Goal: Task Accomplishment & Management: Manage account settings

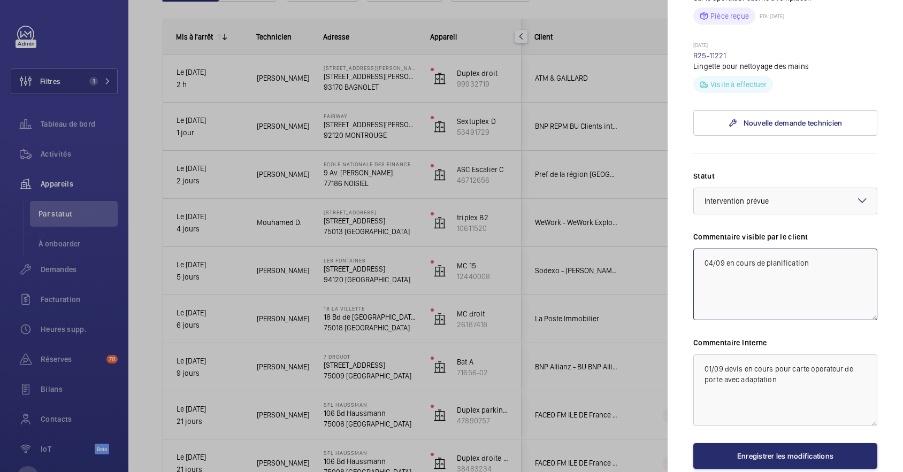
type textarea "04/09 en cours de planification"
drag, startPoint x: 699, startPoint y: 385, endPoint x: 811, endPoint y: 400, distance: 112.7
click at [811, 400] on textarea "01/09 devis en cours pour carte operateur de porte avec adaptation" at bounding box center [785, 390] width 184 height 72
paste textarea "4/09 en cours de planific"
type textarea "04/09 en cours de planification"
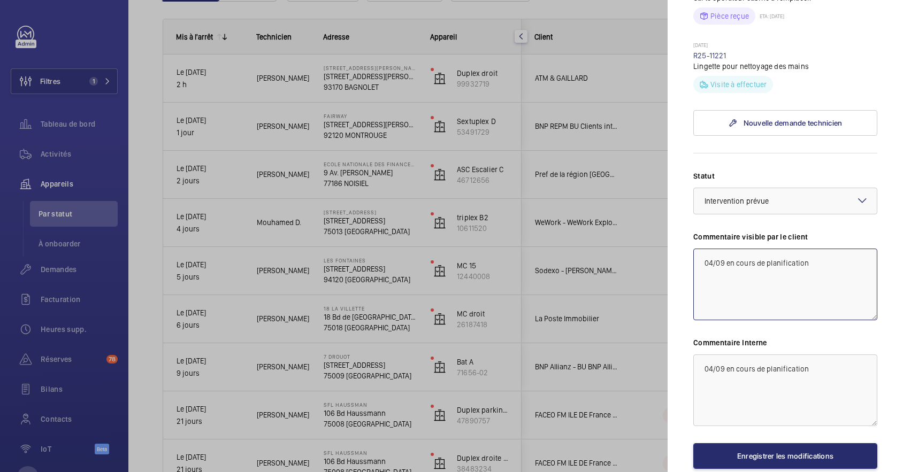
click at [819, 285] on textarea "04/09 en cours de planification" at bounding box center [785, 285] width 184 height 72
type textarea "04/09 en cours de planification avec expert"
click at [819, 392] on textarea "04/09 en cours de planification" at bounding box center [785, 390] width 184 height 72
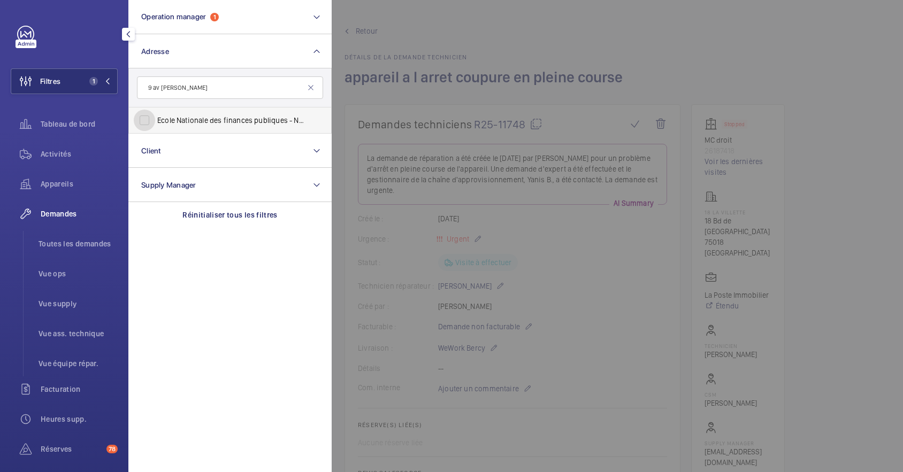
click at [147, 124] on input "Ecole Nationale des finances publiques - Noisiel - 9 Av . [PERSON_NAME] Men dès…" at bounding box center [144, 120] width 21 height 21
checkbox input "true"
drag, startPoint x: 772, startPoint y: 73, endPoint x: 616, endPoint y: 88, distance: 156.8
click at [772, 72] on div at bounding box center [782, 236] width 903 height 472
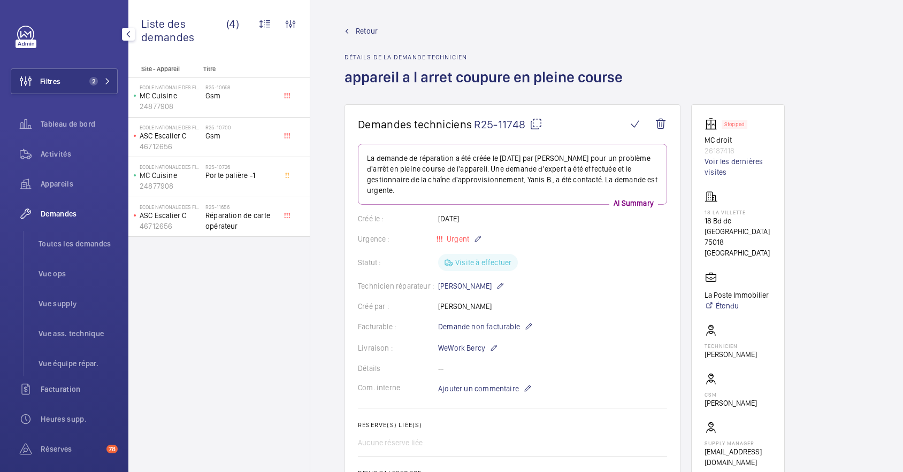
click at [68, 212] on span "Demandes" at bounding box center [79, 214] width 77 height 11
click at [44, 151] on span "Activités" at bounding box center [79, 154] width 77 height 11
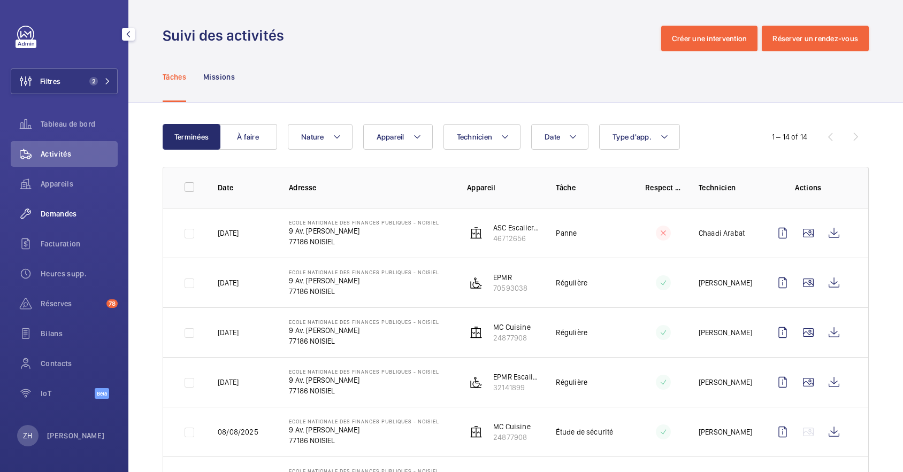
click at [66, 216] on span "Demandes" at bounding box center [79, 214] width 77 height 11
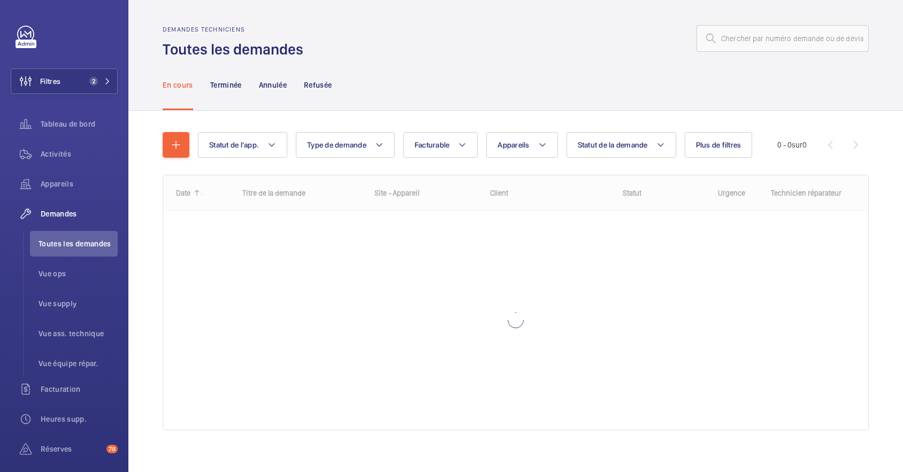
scroll to position [6, 0]
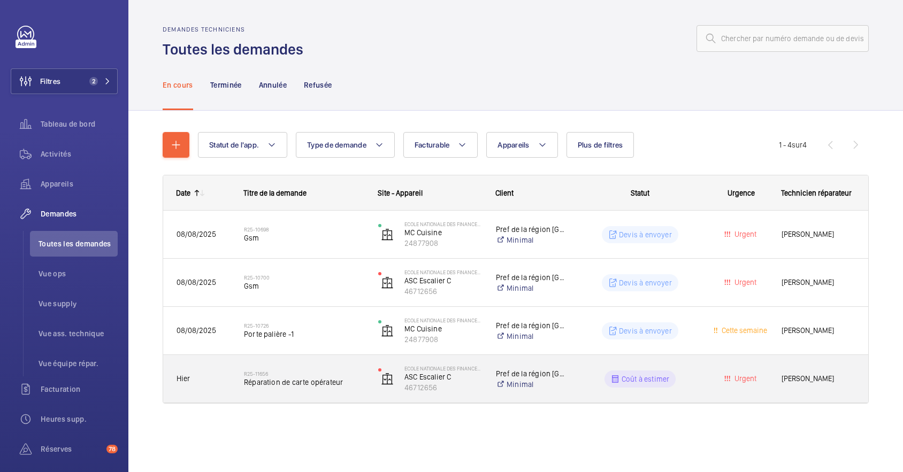
click at [313, 365] on div "R25-11656 Réparation de carte opérateur" at bounding box center [304, 379] width 120 height 31
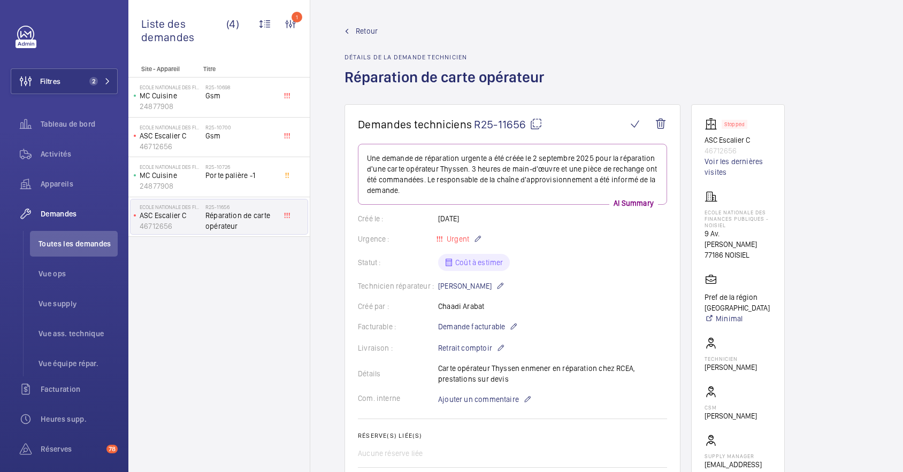
scroll to position [71, 0]
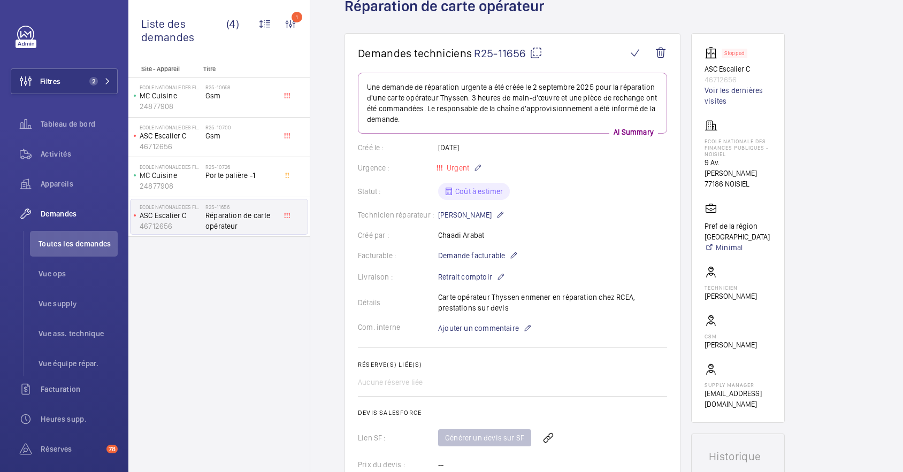
click at [534, 50] on mat-icon at bounding box center [535, 53] width 13 height 13
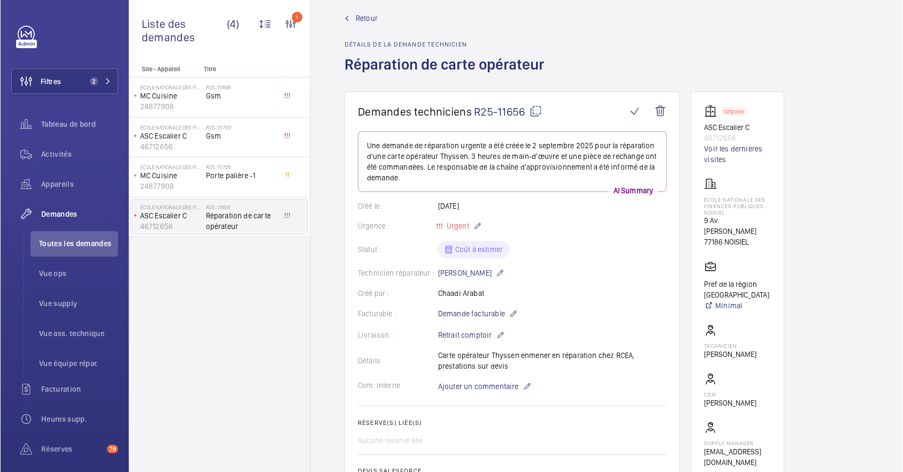
scroll to position [0, 0]
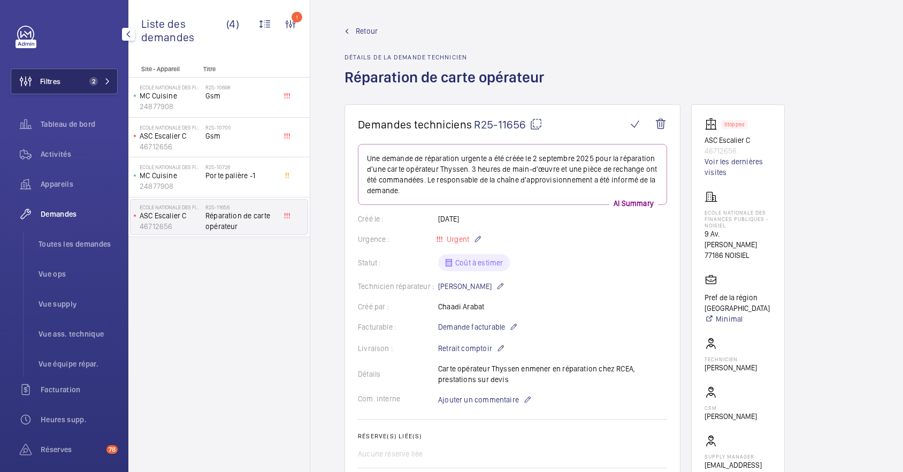
drag, startPoint x: 77, startPoint y: 83, endPoint x: 86, endPoint y: 83, distance: 8.6
click at [77, 84] on button "Filtres 2" at bounding box center [64, 81] width 107 height 26
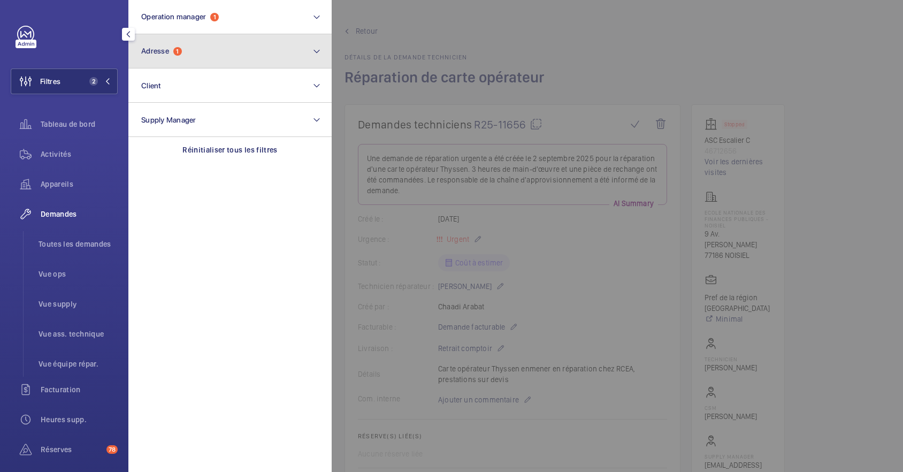
click at [182, 53] on span "1" at bounding box center [177, 51] width 9 height 9
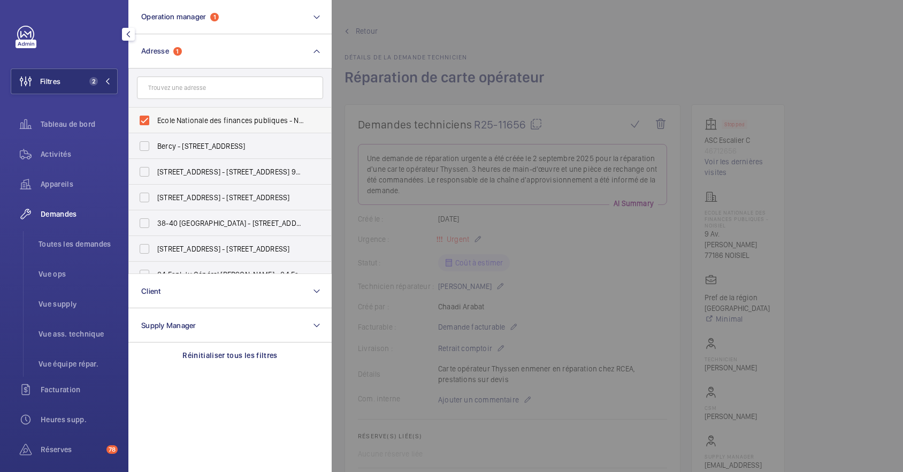
click at [148, 119] on label "Ecole Nationale des finances publiques - Noisiel - 9 Av. [PERSON_NAME], [GEOGRA…" at bounding box center [222, 120] width 186 height 26
click at [148, 119] on input "Ecole Nationale des finances publiques - Noisiel - 9 Av. [PERSON_NAME], [GEOGRA…" at bounding box center [144, 120] width 21 height 21
checkbox input "false"
click at [541, 121] on div at bounding box center [782, 236] width 903 height 472
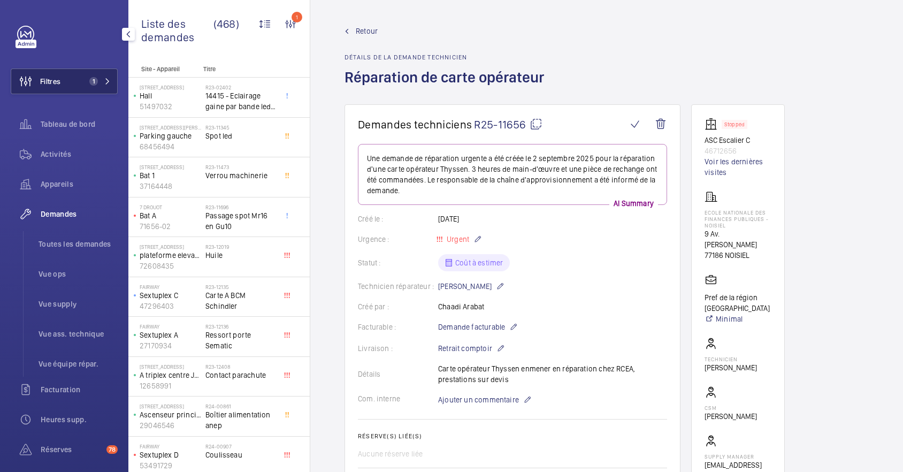
click at [66, 81] on button "Filtres 1" at bounding box center [64, 81] width 107 height 26
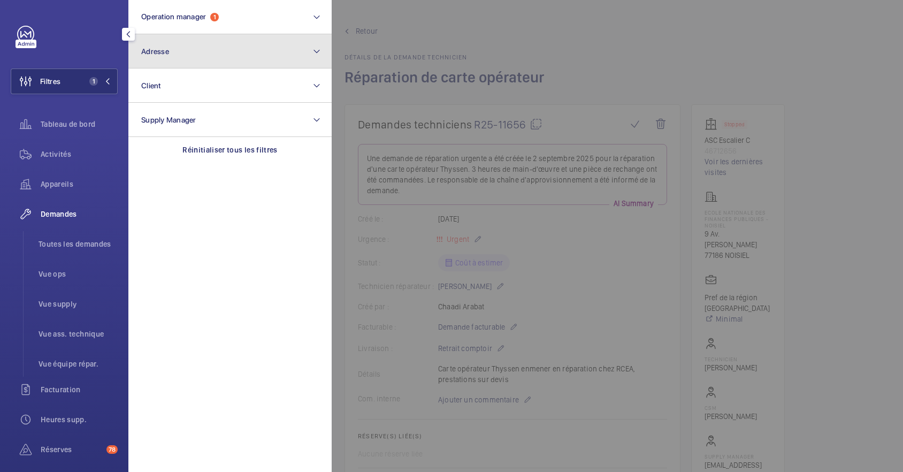
click at [163, 48] on span "Adresse" at bounding box center [155, 51] width 28 height 9
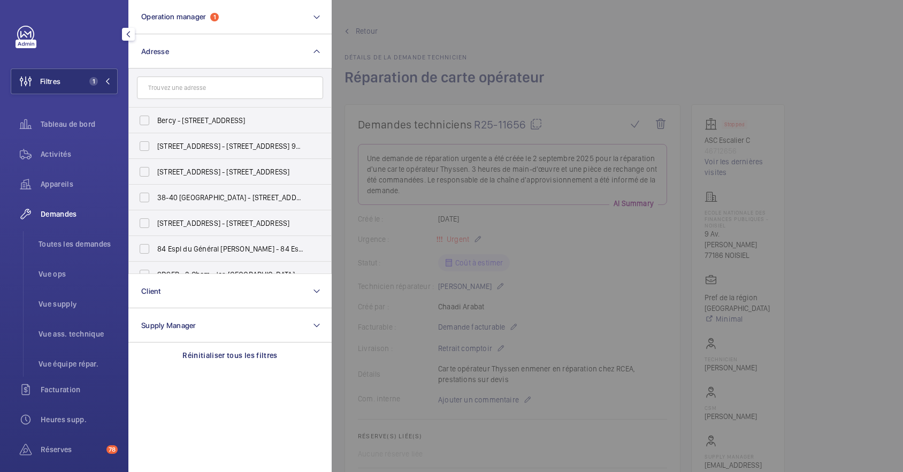
click at [183, 84] on input "text" at bounding box center [230, 87] width 186 height 22
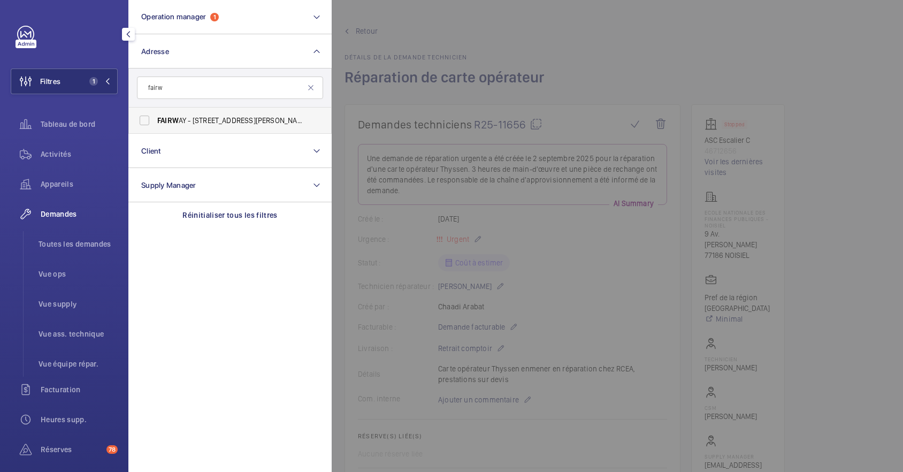
type input "fairw"
click at [148, 120] on label "FAIRW AY - [STREET_ADDRESS][PERSON_NAME]" at bounding box center [222, 120] width 186 height 26
click at [148, 120] on input "FAIRW AY - [STREET_ADDRESS][PERSON_NAME]" at bounding box center [144, 120] width 21 height 21
checkbox input "true"
click at [596, 73] on div at bounding box center [782, 236] width 903 height 472
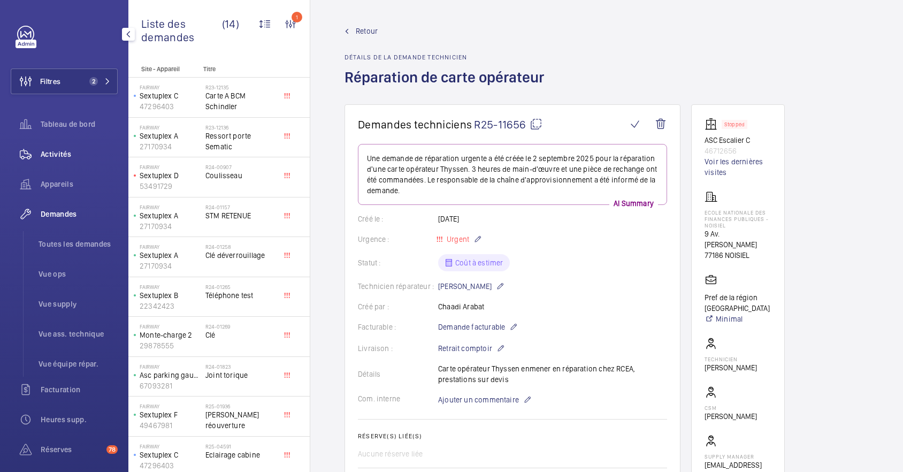
click at [60, 152] on span "Activités" at bounding box center [79, 154] width 77 height 11
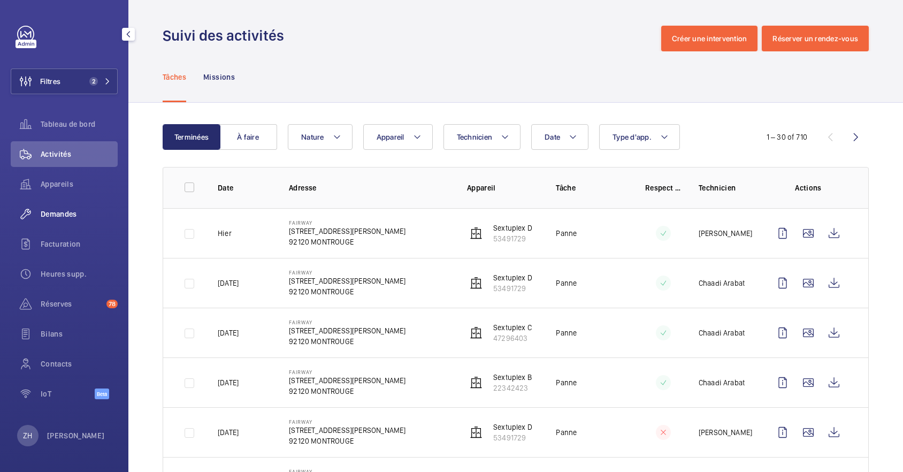
click at [57, 212] on span "Demandes" at bounding box center [79, 214] width 77 height 11
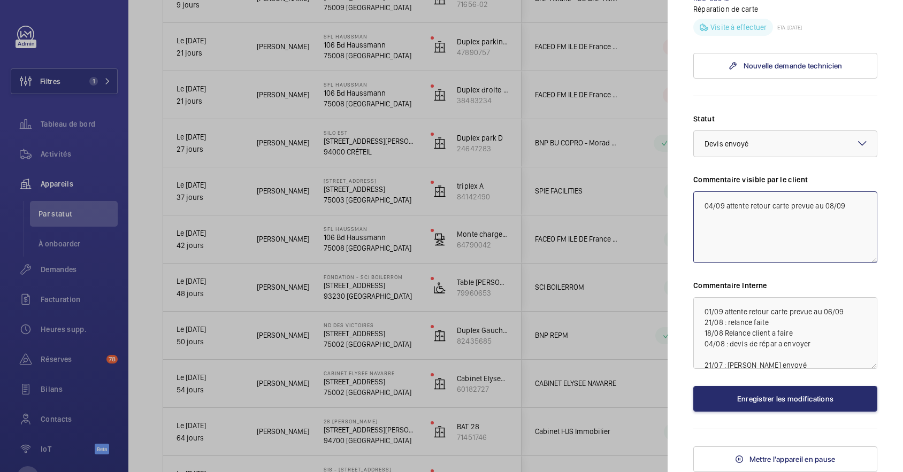
click at [847, 242] on textarea "04/09 attente retour carte prevue au 08/09" at bounding box center [785, 227] width 184 height 72
click at [703, 336] on textarea "01/09 attente retour carte prevue au 06/09 21/08 : relance faite 18/08 Relance …" at bounding box center [785, 333] width 184 height 72
click at [714, 328] on textarea "01/09 attente retour carte prevue au 06/09 21/08 : relance faite 18/08 Relance …" at bounding box center [785, 333] width 184 height 72
paste textarea "04/09 attente retour carte prevue au 08/09"
click at [699, 340] on textarea "04/09 attente retour carte prevue au 08/09 01/09 attente retour carte prevue au…" at bounding box center [785, 333] width 184 height 72
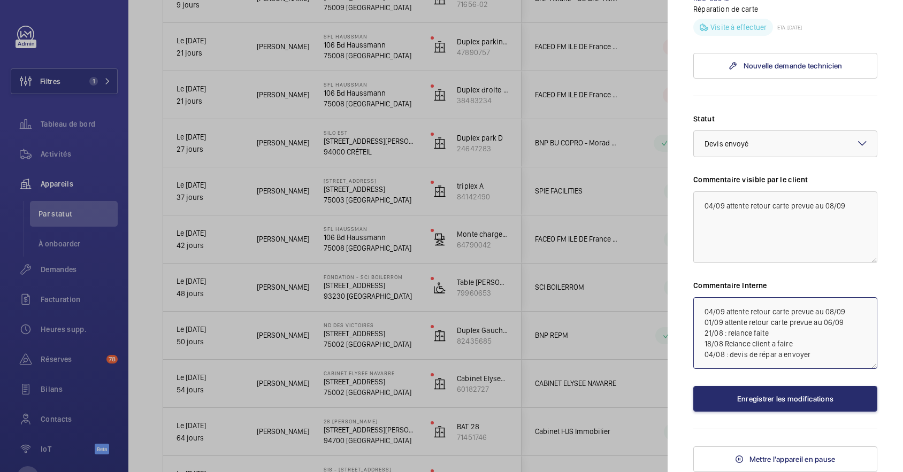
drag, startPoint x: 700, startPoint y: 344, endPoint x: 817, endPoint y: 388, distance: 124.5
click at [817, 369] on textarea "04/09 attente retour carte prevue au 08/09 01/09 attente retour carte prevue au…" at bounding box center [785, 333] width 184 height 72
drag, startPoint x: 688, startPoint y: 353, endPoint x: 811, endPoint y: 387, distance: 127.0
click at [811, 387] on mat-sidenav "Appareil à l'arrêt Fondation - SCI BOILERROM 43 Rue de la Commune de Paris 9323…" at bounding box center [784, 236] width 235 height 472
drag, startPoint x: 703, startPoint y: 356, endPoint x: 835, endPoint y: 383, distance: 134.7
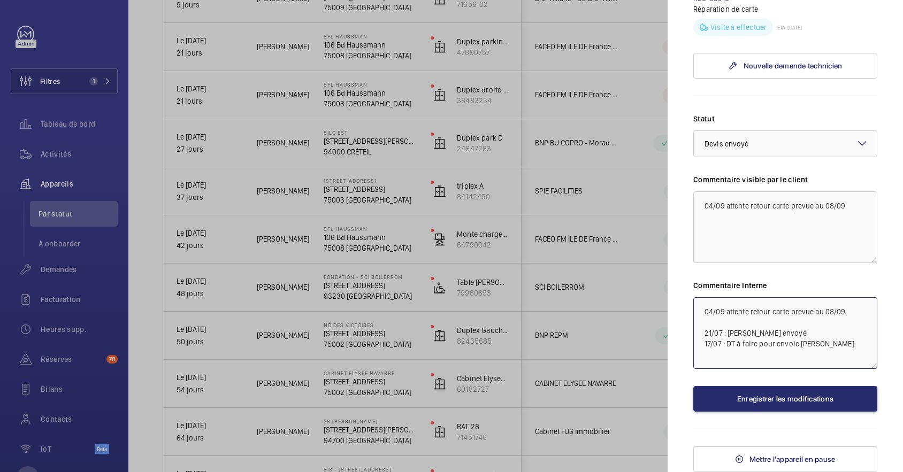
click at [835, 369] on textarea "04/09 attente retour carte prevue au 08/09 21/07 : Devis envoyé 17/07 : DT à fa…" at bounding box center [785, 333] width 184 height 72
type textarea "04/09 attente retour carte prevue au 08/09"
drag, startPoint x: 854, startPoint y: 141, endPoint x: 854, endPoint y: 148, distance: 7.0
click at [855, 140] on mat-icon at bounding box center [861, 143] width 13 height 13
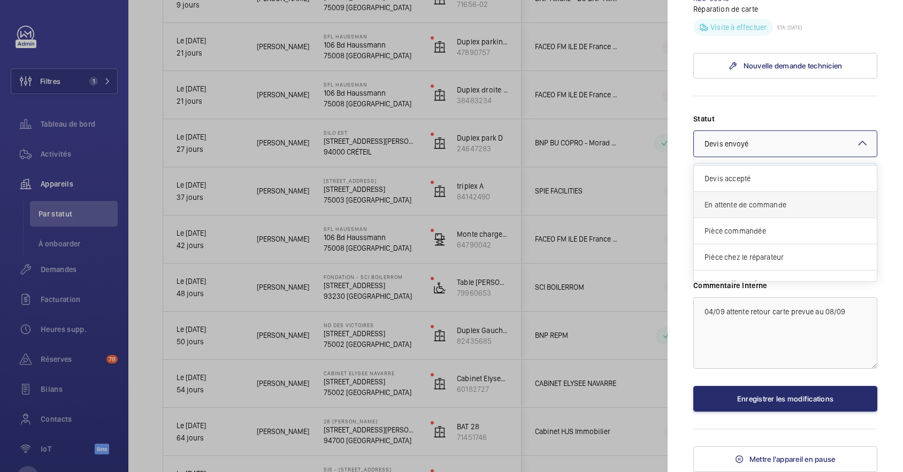
scroll to position [71, 0]
click at [793, 214] on span "Pièce commandée" at bounding box center [784, 210] width 161 height 11
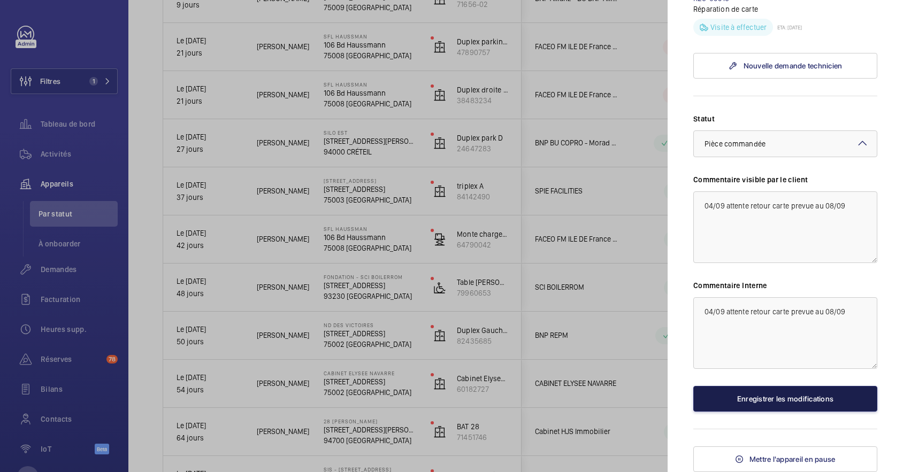
click at [789, 400] on button "Enregistrer les modifications" at bounding box center [785, 399] width 184 height 26
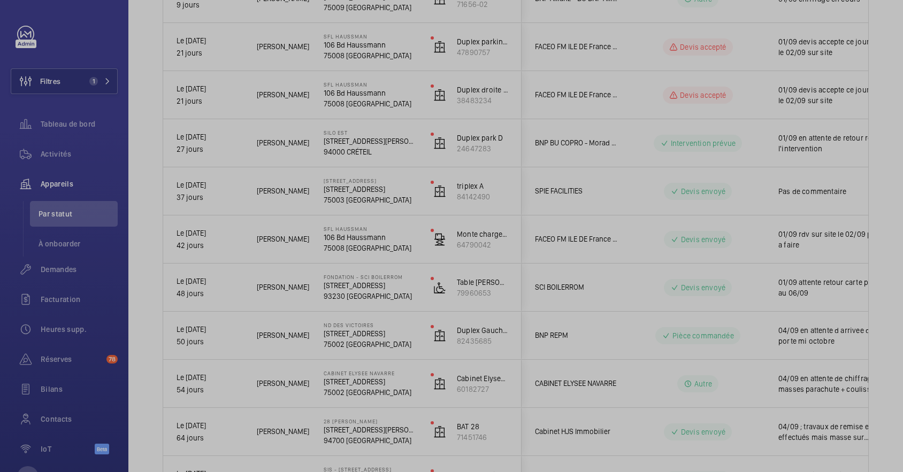
scroll to position [0, 0]
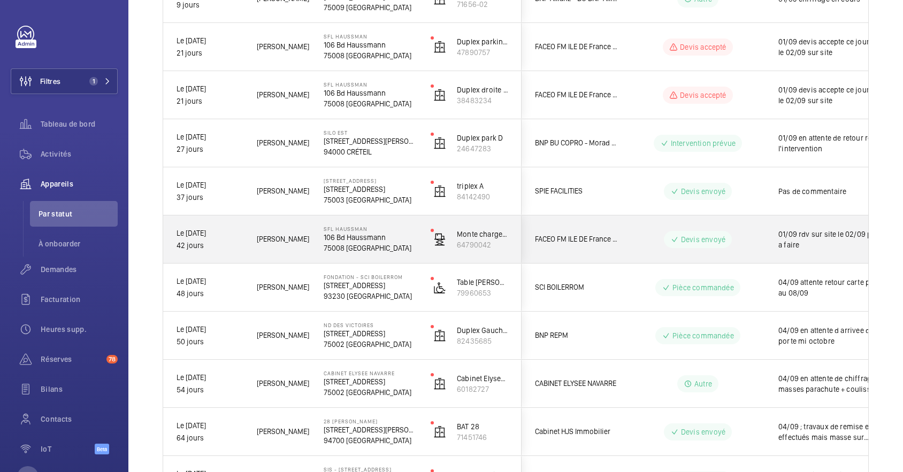
click at [652, 225] on div "Devis envoyé" at bounding box center [691, 239] width 146 height 38
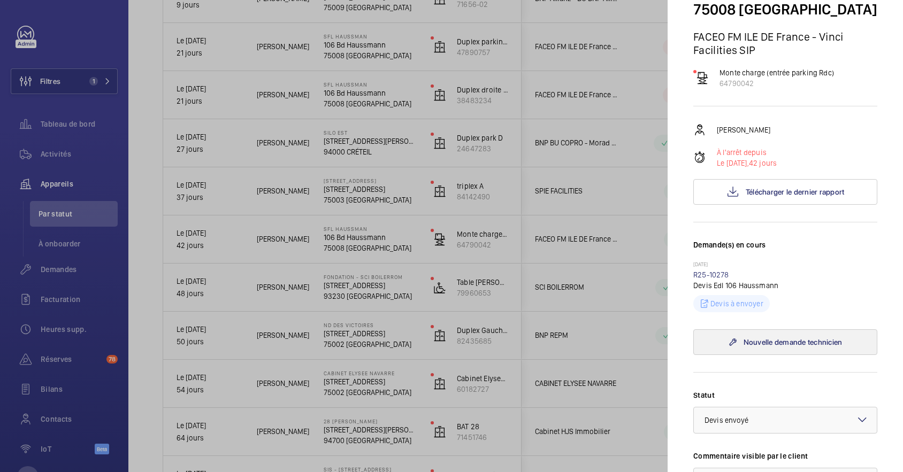
scroll to position [142, 0]
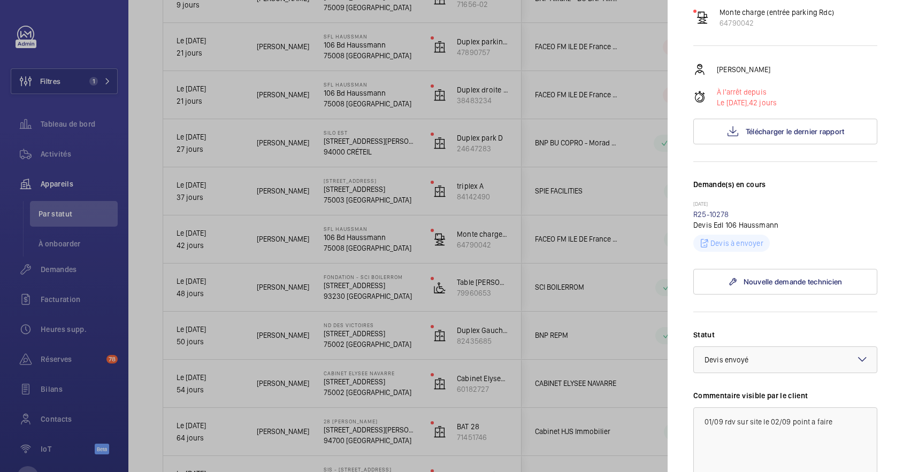
click at [855, 358] on mat-icon at bounding box center [861, 359] width 13 height 13
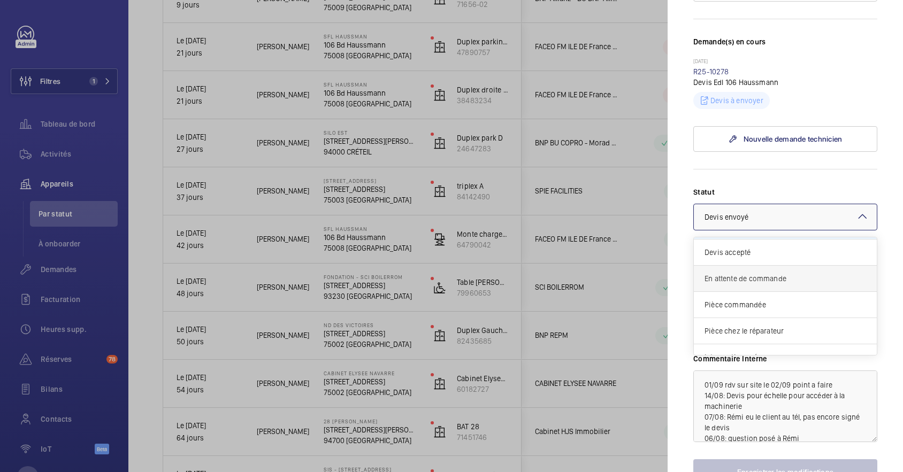
scroll to position [71, 0]
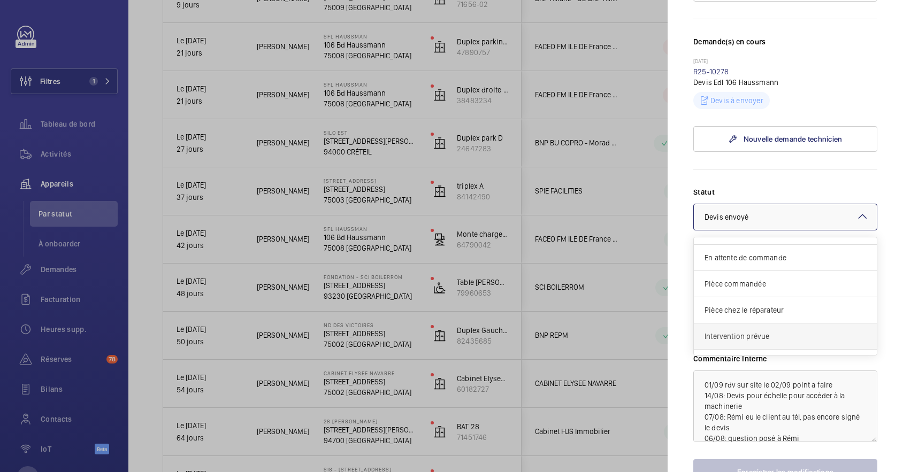
click at [790, 338] on span "Intervention prévue" at bounding box center [784, 336] width 161 height 11
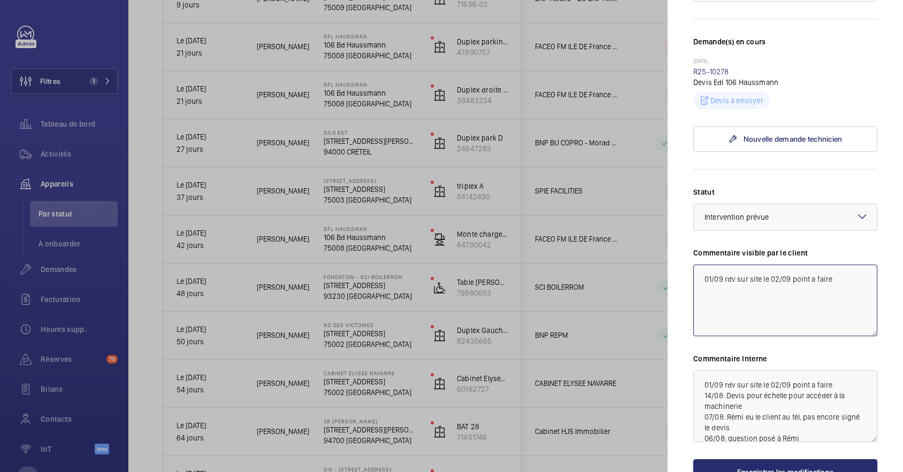
click at [699, 275] on textarea "01/09 rdv sur site le 02/09 point a faire" at bounding box center [785, 301] width 184 height 72
click at [714, 275] on textarea "01/09 rdv sur site le 02/09 point a faire" at bounding box center [785, 301] width 184 height 72
drag, startPoint x: 703, startPoint y: 275, endPoint x: 785, endPoint y: 285, distance: 82.4
click at [720, 278] on textarea "04/09 travaux prevue du 04/09 au 05/09 01/09 rdv sur site le 02/09 point a faire" at bounding box center [785, 301] width 184 height 72
click at [784, 285] on textarea "04/09 travaux prevue du 04/09 au 05/09 01/09 rdv sur site le 02/09 point a faire" at bounding box center [785, 301] width 184 height 72
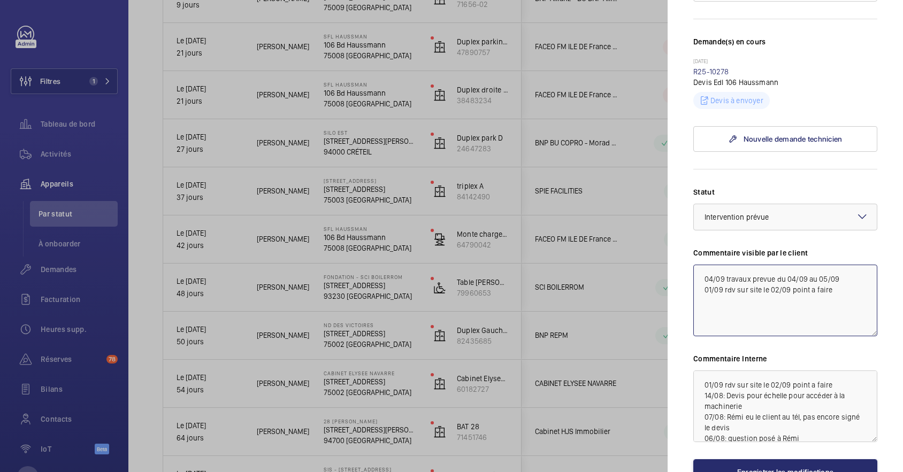
drag, startPoint x: 701, startPoint y: 275, endPoint x: 850, endPoint y: 275, distance: 148.6
click at [850, 275] on textarea "04/09 travaux prevue du 04/09 au 05/09 01/09 rdv sur site le 02/09 point a faire" at bounding box center [785, 301] width 184 height 72
click at [847, 293] on textarea "04/09 travaux prevue du 04/09 au 05/09 01/09 rdv sur site le 02/09 point a faire" at bounding box center [785, 301] width 184 height 72
drag, startPoint x: 835, startPoint y: 288, endPoint x: 697, endPoint y: 289, distance: 137.4
click at [697, 289] on textarea "04/09 travaux prevue du 04/09 au 05/09 01/09 rdv sur site le 02/09 point a faire" at bounding box center [785, 301] width 184 height 72
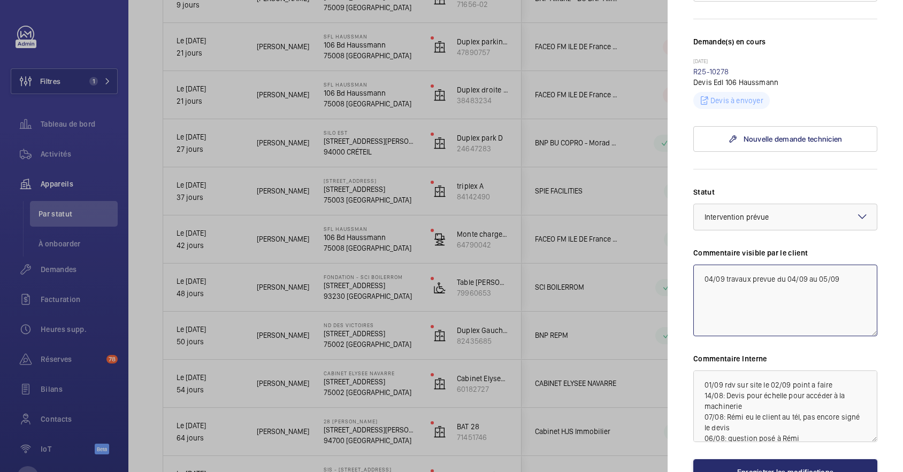
type textarea "04/09 travaux prevue du 04/09 au 05/09"
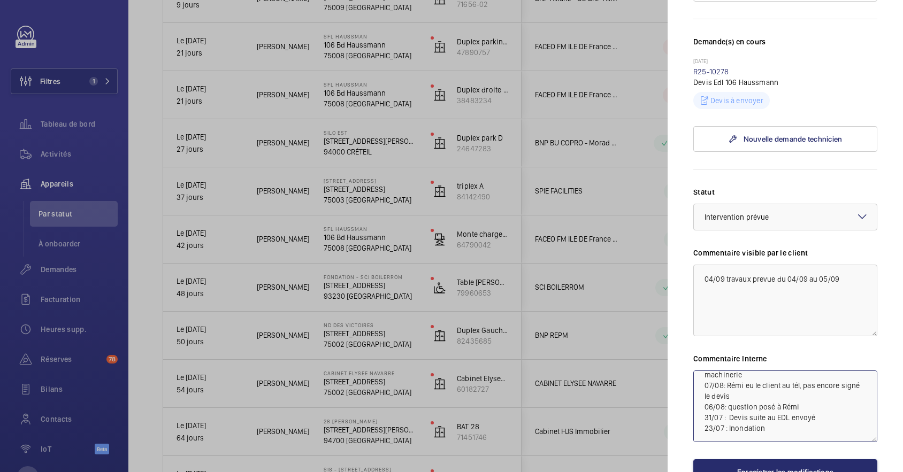
drag, startPoint x: 701, startPoint y: 383, endPoint x: 781, endPoint y: 434, distance: 94.3
click at [781, 434] on textarea "01/09 rdv sur site le 02/09 point a faire 14/08: Devis pour échelle pour accéde…" at bounding box center [785, 407] width 184 height 72
click at [749, 387] on textarea at bounding box center [785, 407] width 184 height 72
click at [745, 379] on textarea at bounding box center [785, 407] width 184 height 72
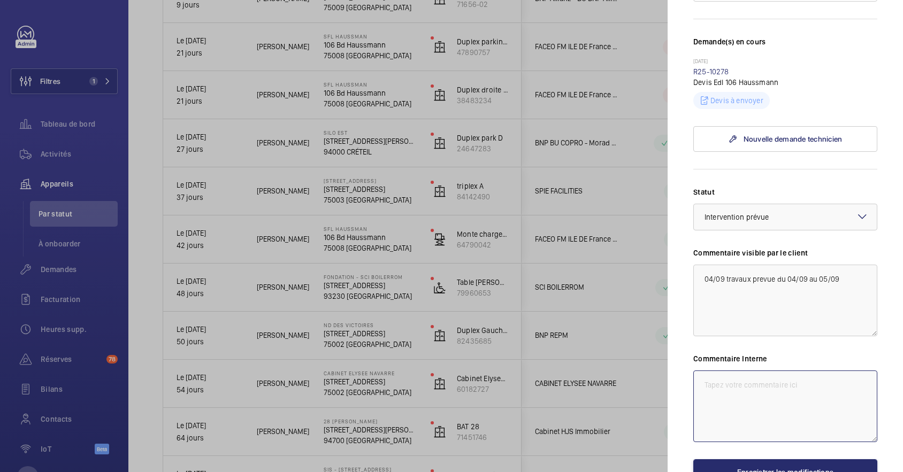
paste textarea "04/09 travaux prevue du 04/09 au 05/09"
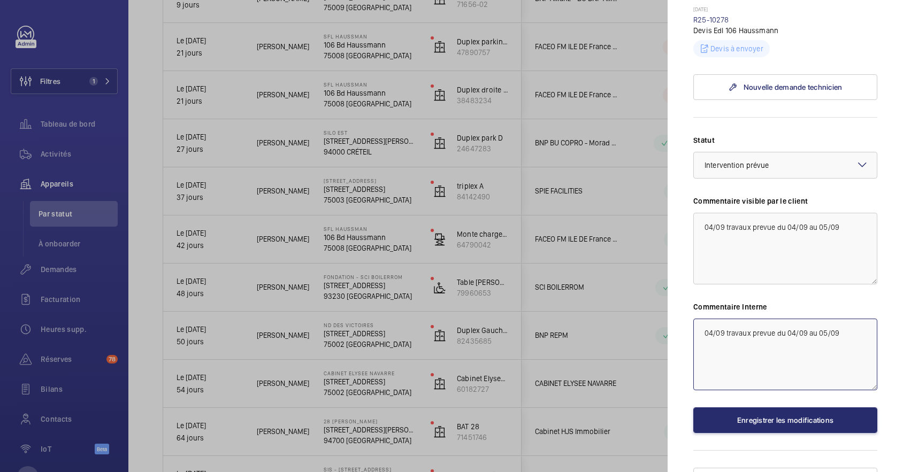
scroll to position [356, 0]
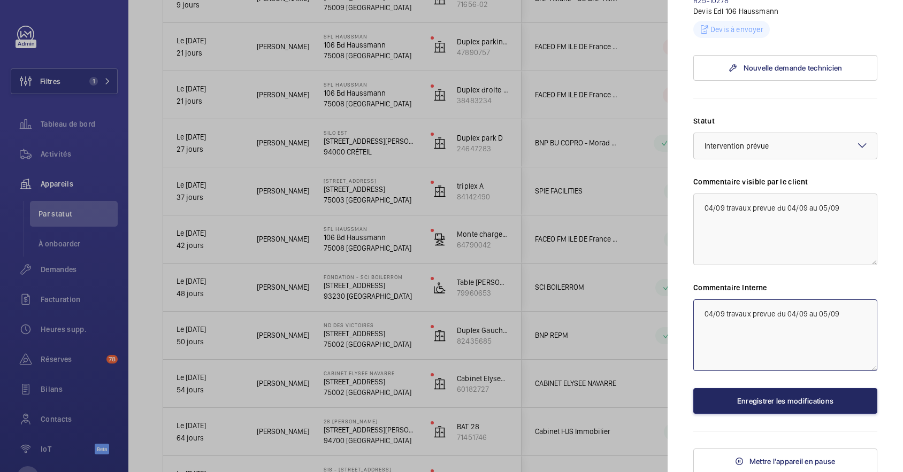
type textarea "04/09 travaux prevue du 04/09 au 05/09"
click at [780, 404] on button "Enregistrer les modifications" at bounding box center [785, 401] width 184 height 26
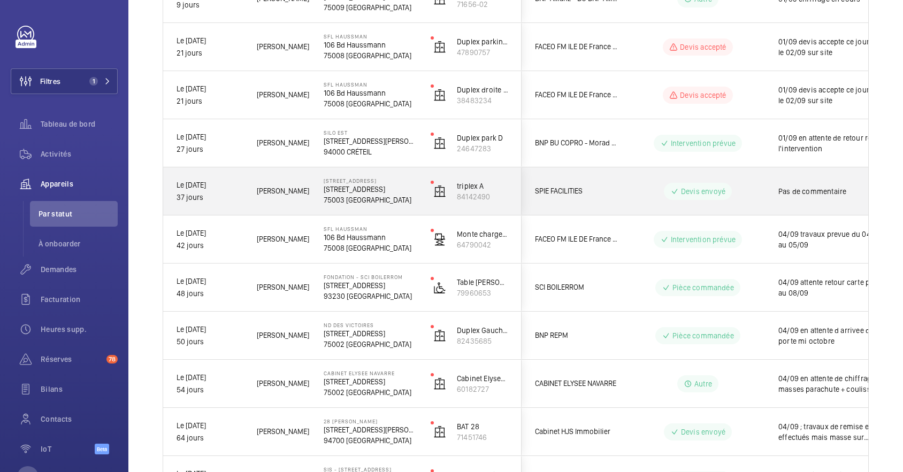
click at [635, 190] on wm-front-pills-cell "Devis envoyé" at bounding box center [697, 191] width 133 height 17
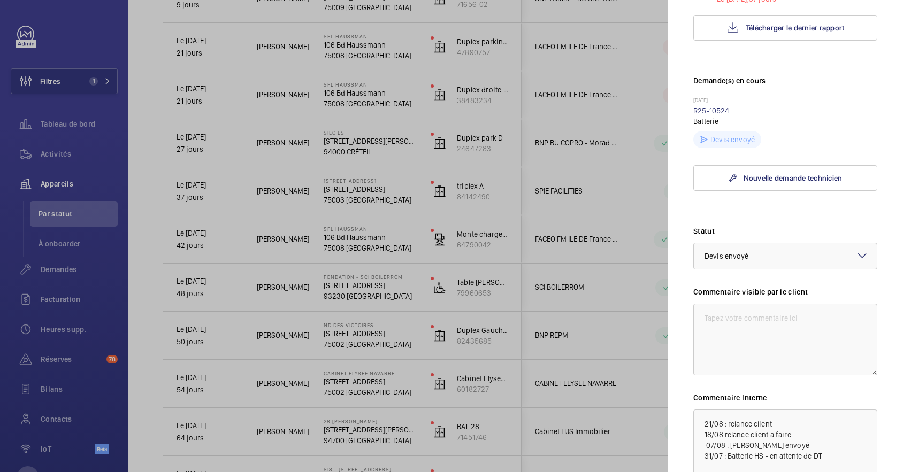
scroll to position [356, 0]
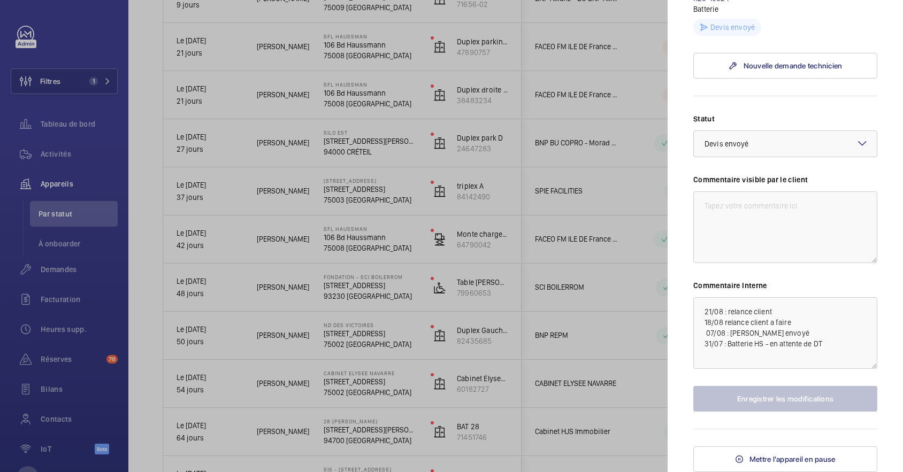
click at [518, 205] on div at bounding box center [451, 236] width 903 height 472
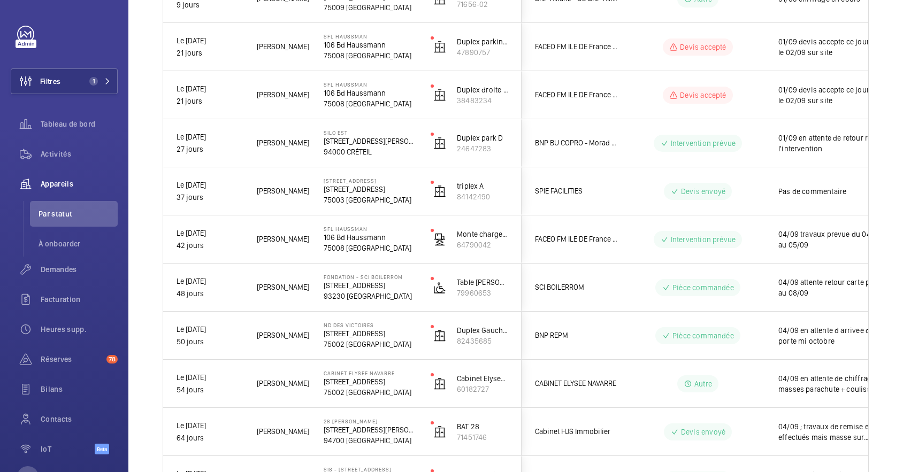
scroll to position [0, 0]
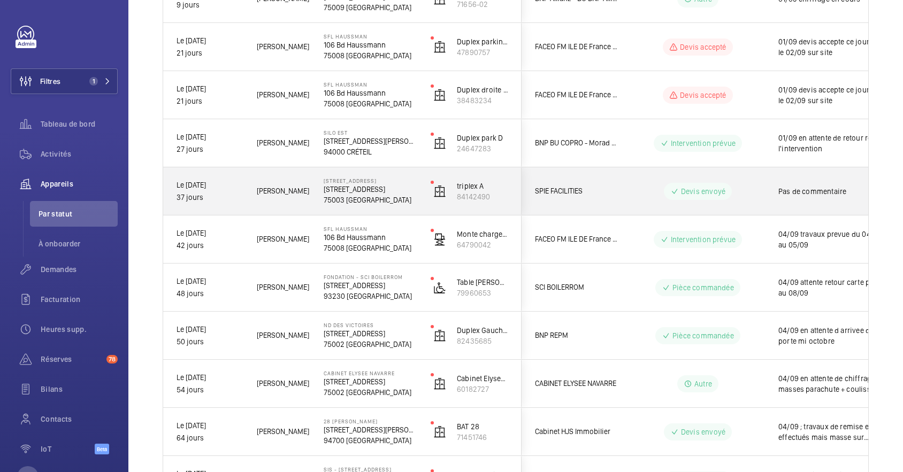
drag, startPoint x: 634, startPoint y: 186, endPoint x: 664, endPoint y: 194, distance: 31.0
click at [634, 187] on wm-front-pills-cell "Devis envoyé" at bounding box center [697, 191] width 133 height 17
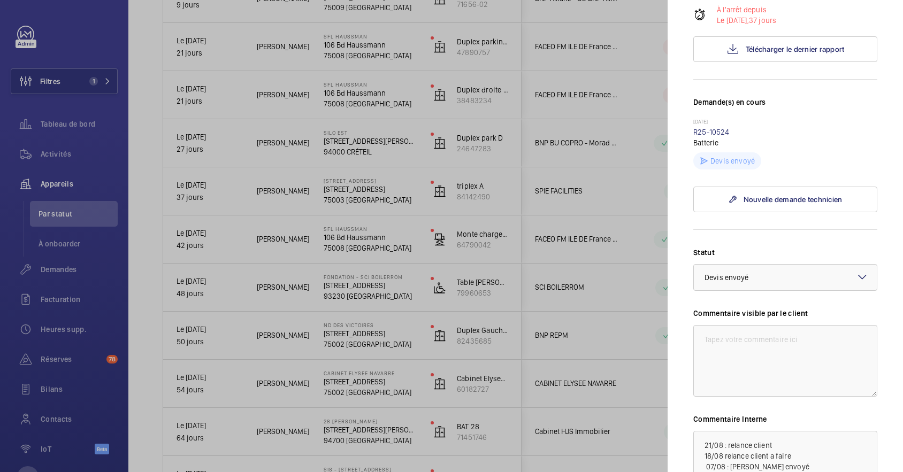
scroll to position [214, 0]
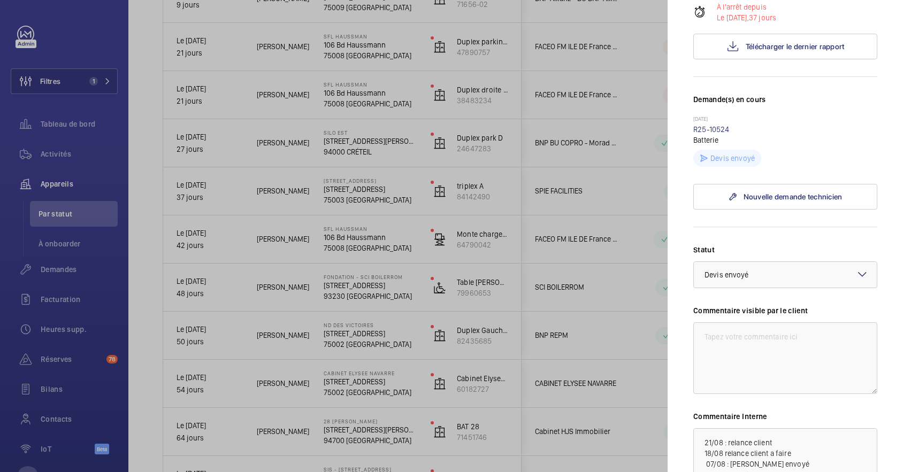
click at [855, 281] on mat-icon at bounding box center [861, 274] width 13 height 13
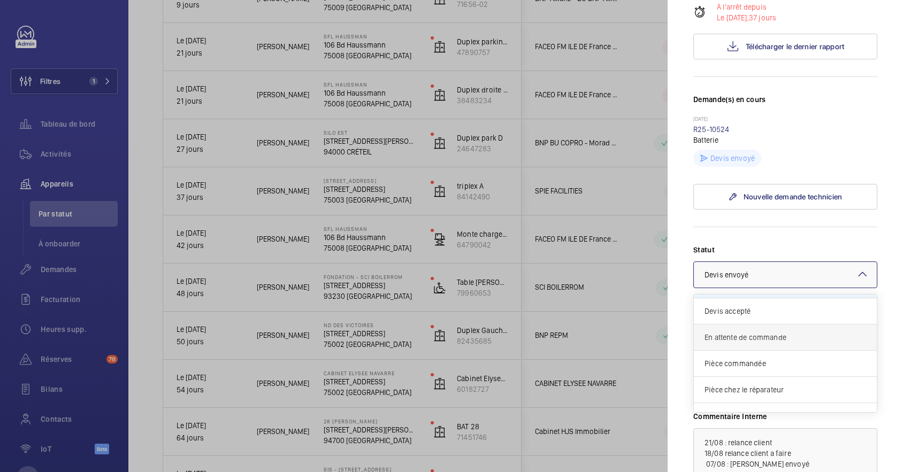
scroll to position [90, 0]
click at [774, 380] on span "Intervention prévue" at bounding box center [784, 374] width 161 height 11
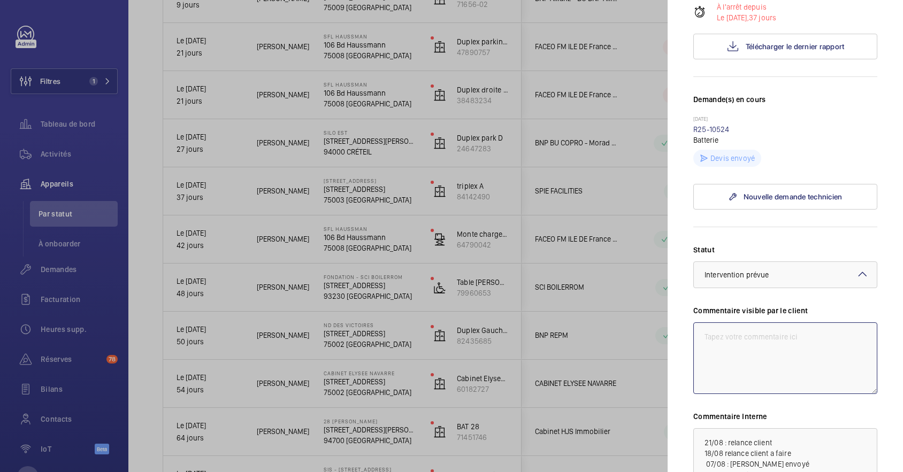
click at [746, 356] on textarea at bounding box center [785, 358] width 184 height 72
drag, startPoint x: 779, startPoint y: 354, endPoint x: 646, endPoint y: 358, distance: 132.7
